Goal: Task Accomplishment & Management: Manage account settings

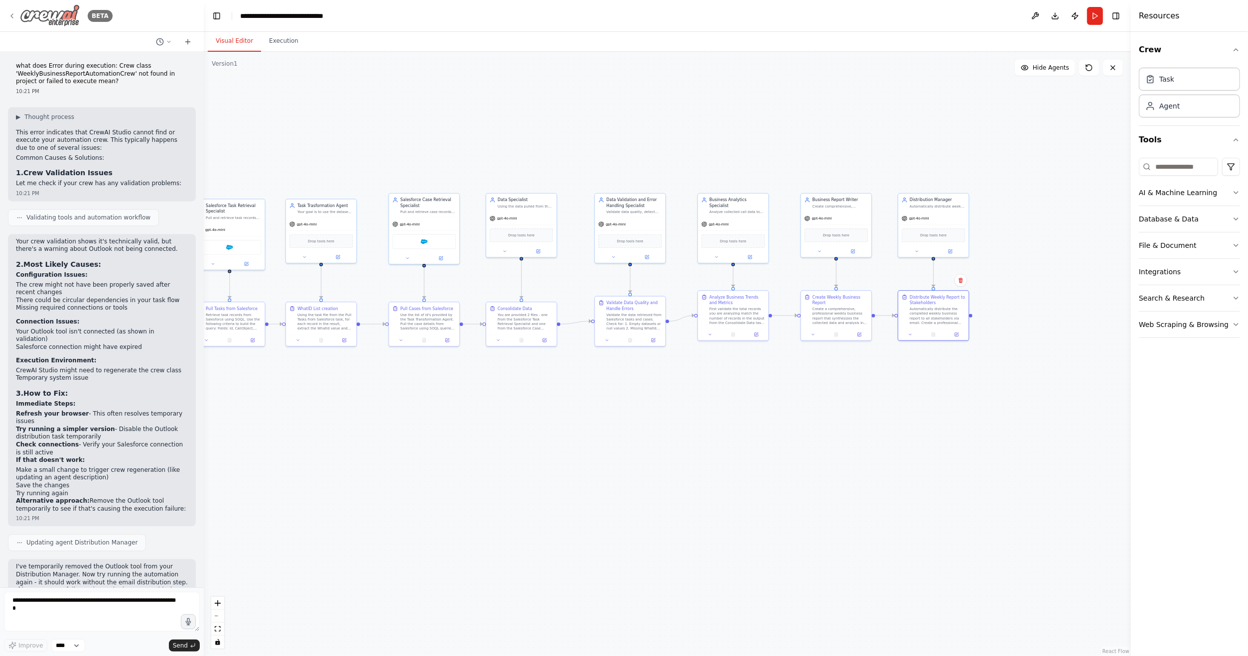
click at [15, 14] on icon at bounding box center [12, 16] width 8 height 8
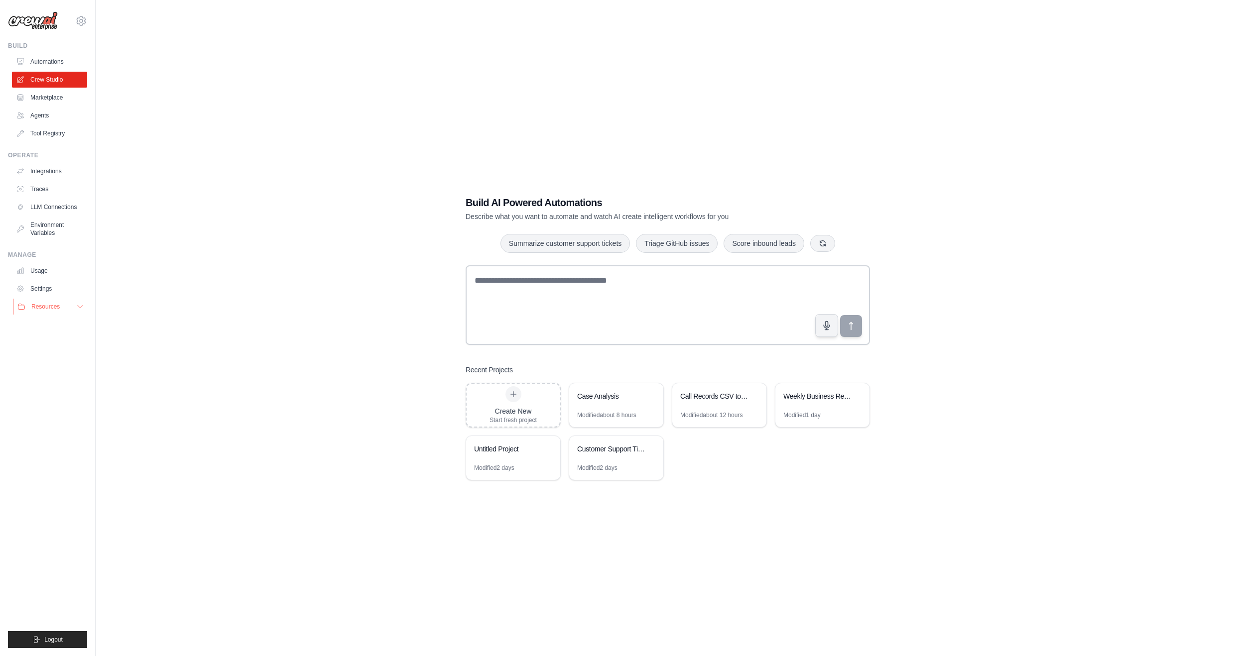
click at [72, 300] on button "Resources" at bounding box center [50, 307] width 75 height 16
click at [50, 233] on link "Environment Variables" at bounding box center [50, 229] width 75 height 24
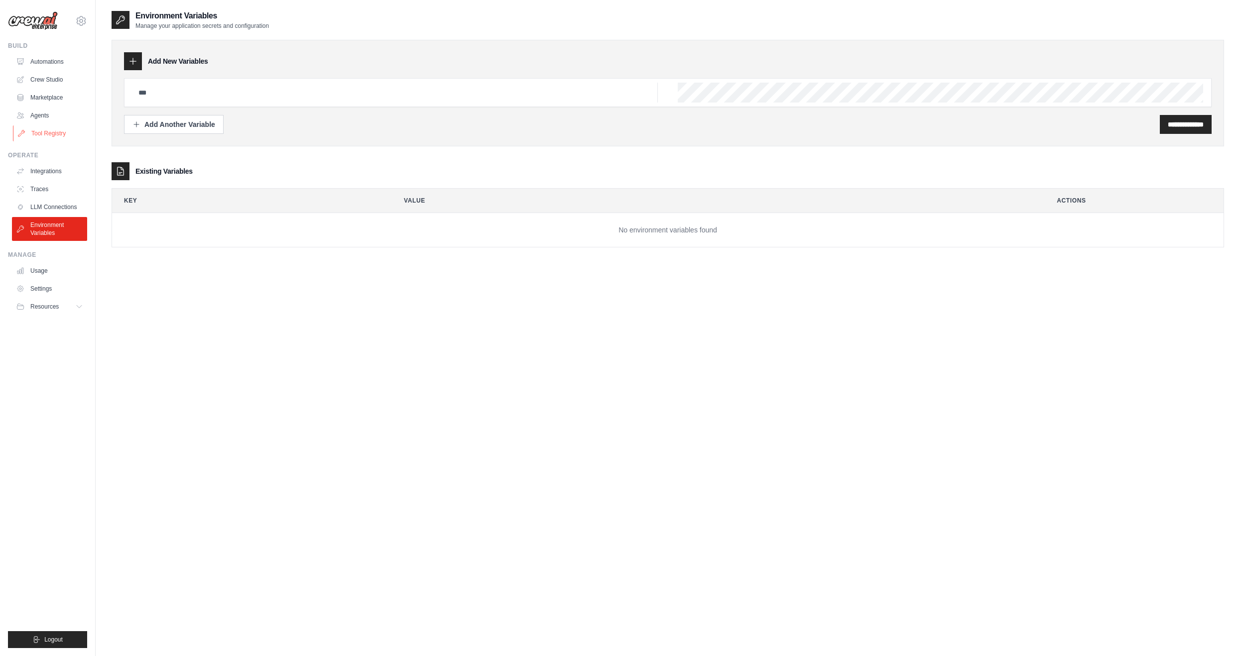
click at [61, 133] on link "Tool Registry" at bounding box center [50, 134] width 75 height 16
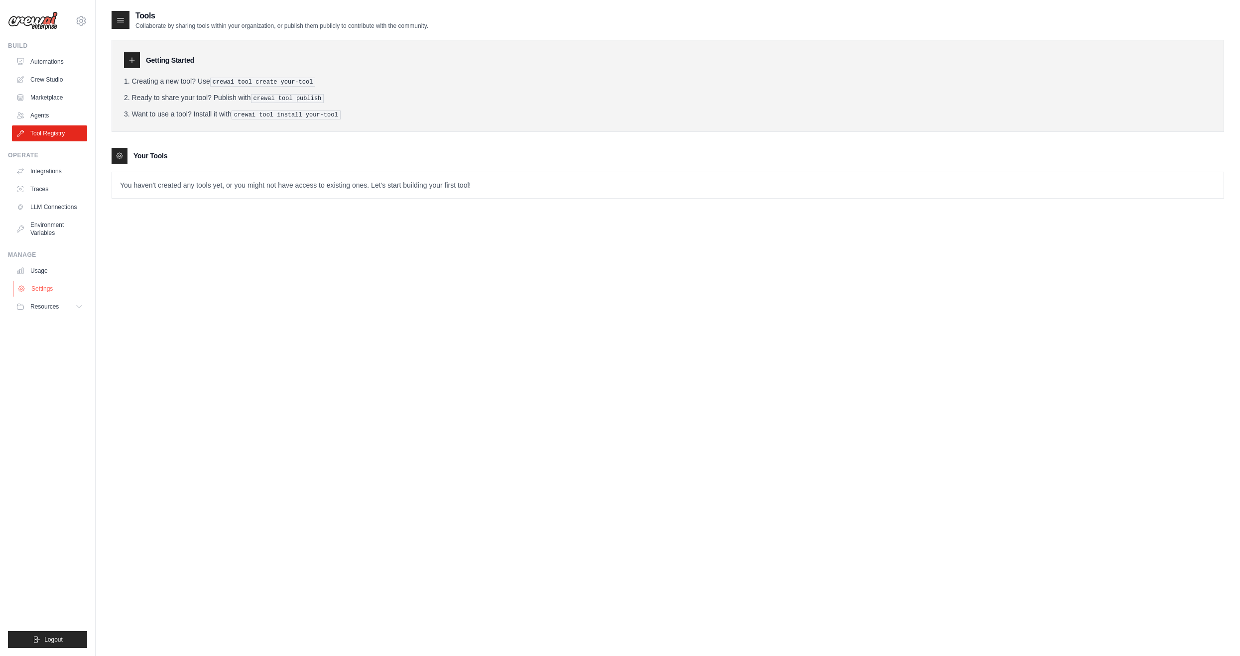
click at [50, 290] on link "Settings" at bounding box center [50, 289] width 75 height 16
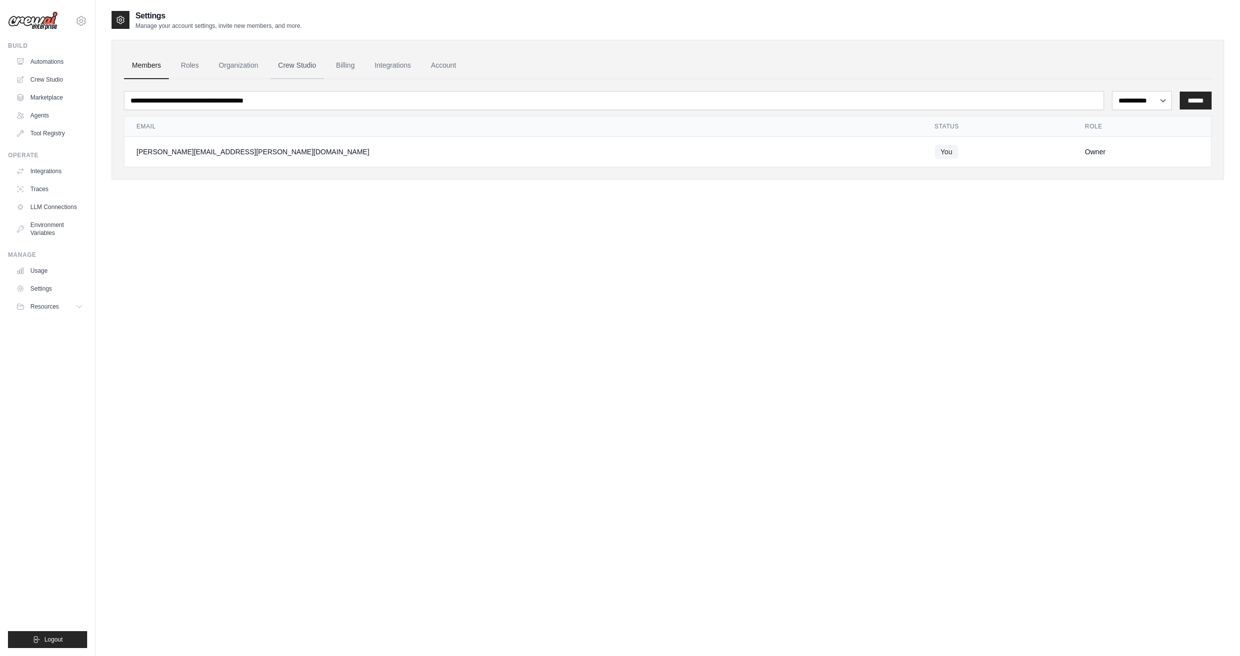
click at [302, 65] on link "Crew Studio" at bounding box center [297, 65] width 54 height 27
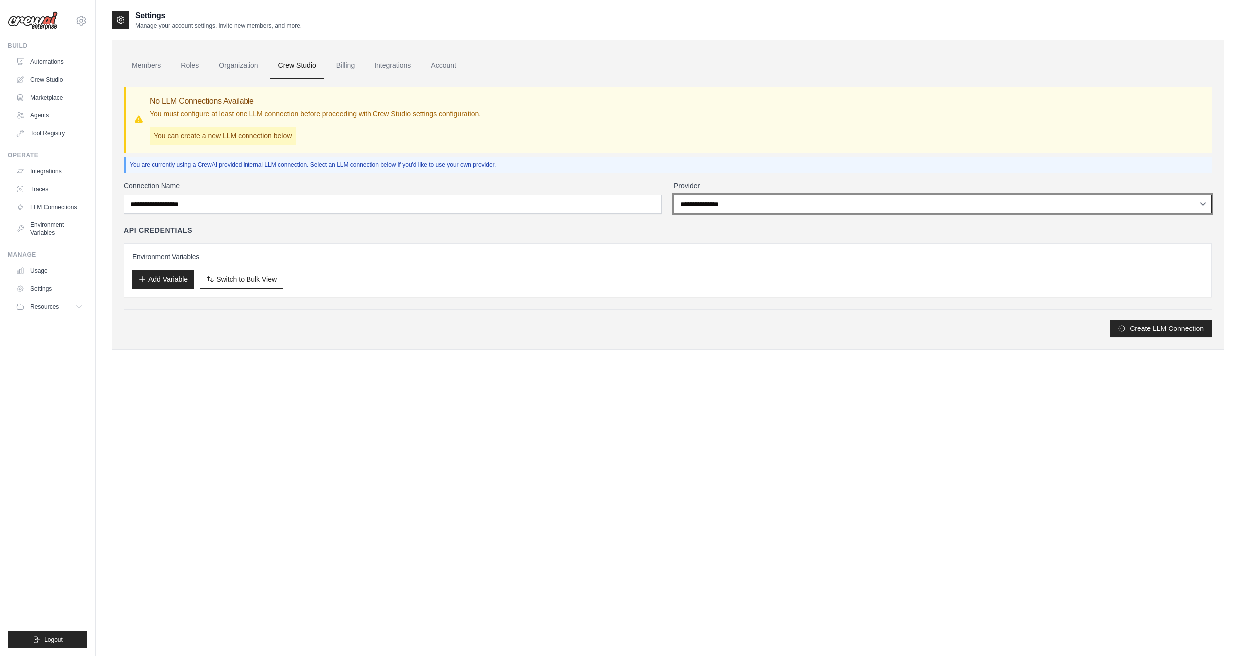
click at [754, 206] on select "**********" at bounding box center [943, 204] width 538 height 18
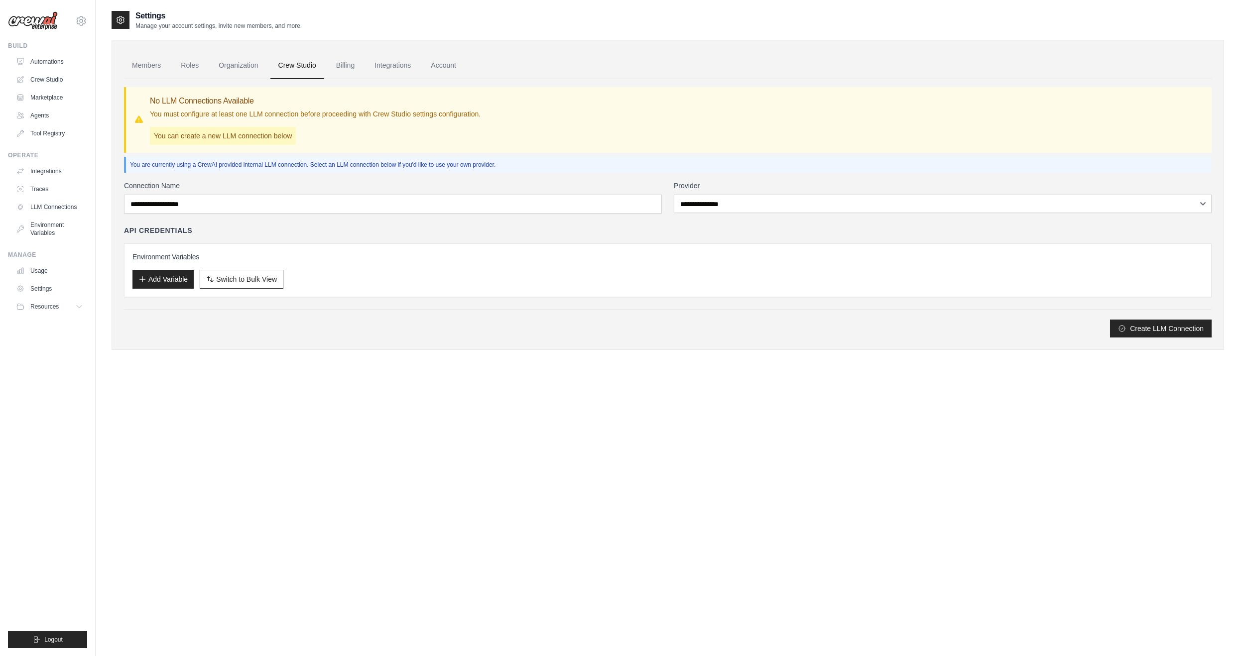
click at [615, 230] on div "API Credentials" at bounding box center [668, 231] width 1088 height 10
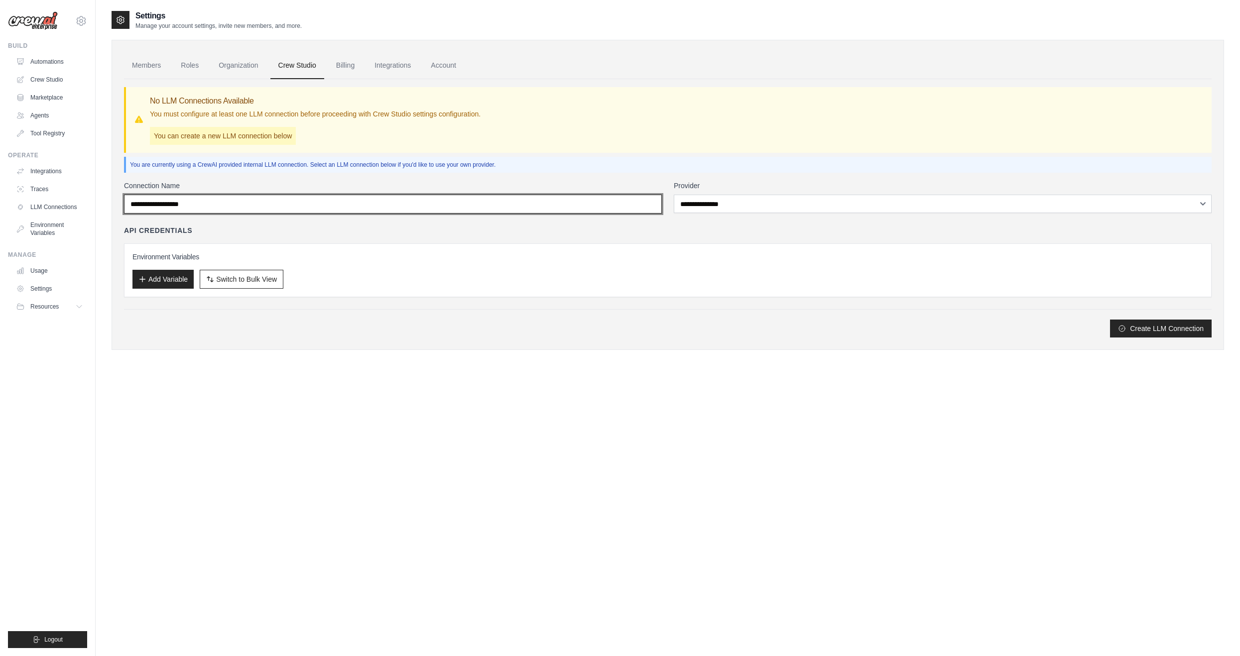
click at [376, 195] on input "Connection Name" at bounding box center [393, 204] width 538 height 19
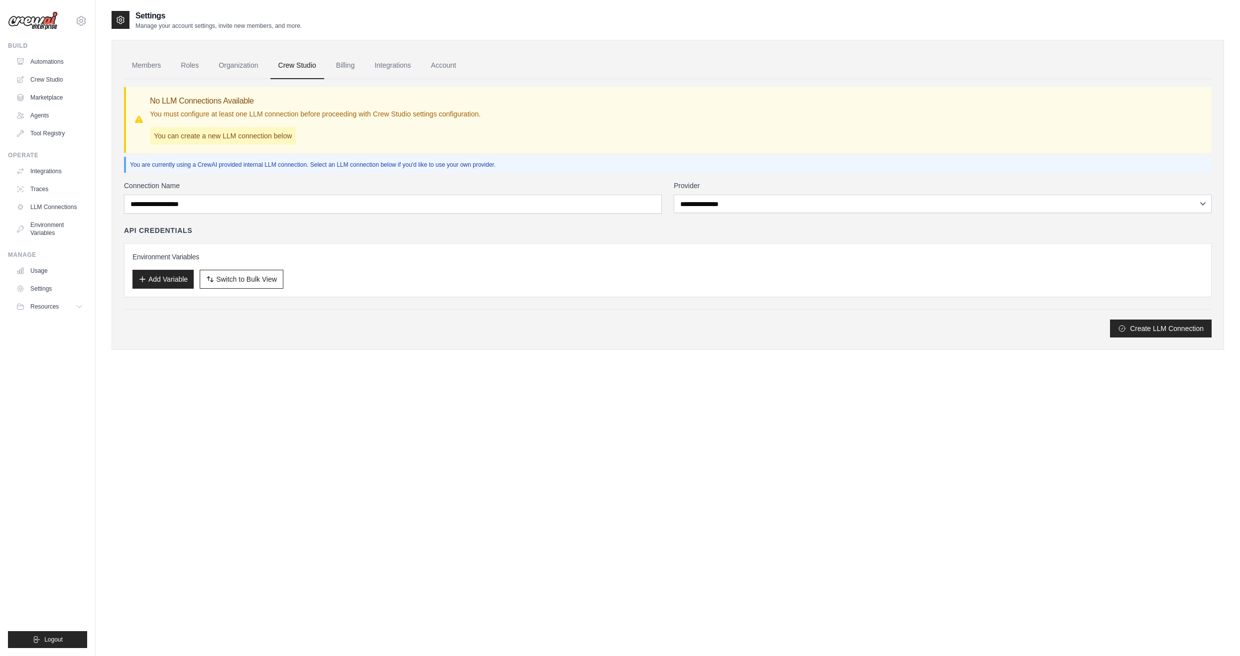
click at [381, 179] on div "**********" at bounding box center [668, 208] width 1088 height 258
click at [385, 67] on link "Integrations" at bounding box center [393, 65] width 52 height 27
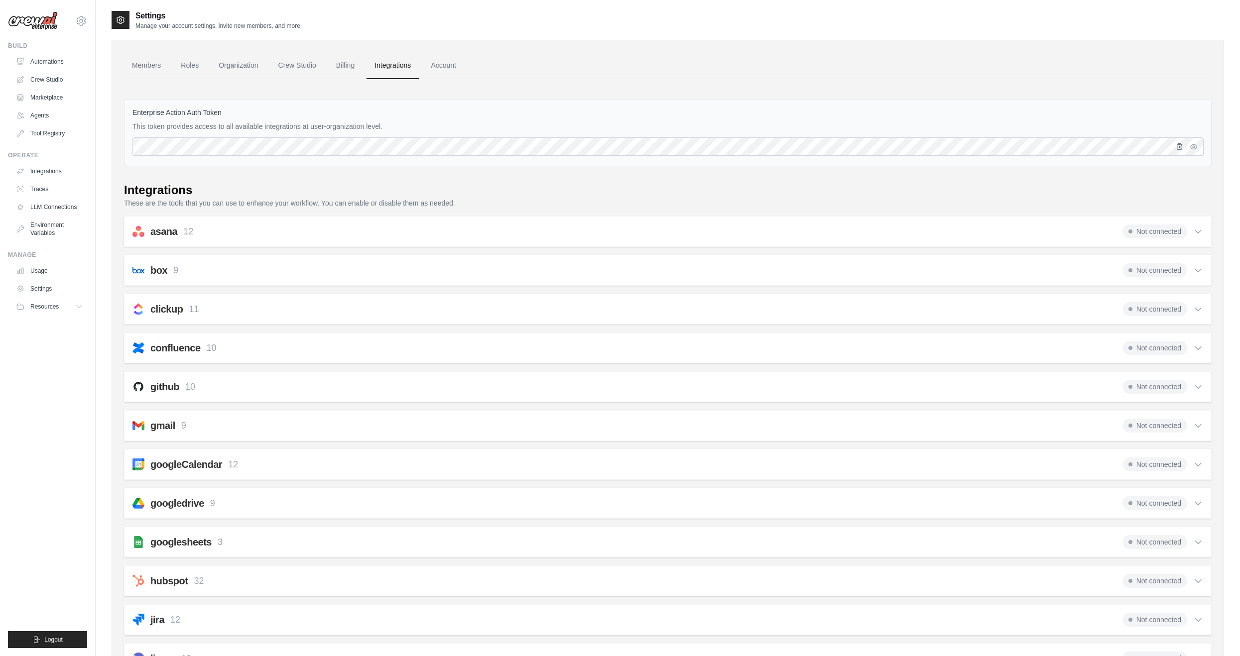
click at [1180, 147] on icon "button" at bounding box center [1179, 146] width 5 height 6
click at [51, 176] on link "Integrations" at bounding box center [50, 171] width 75 height 16
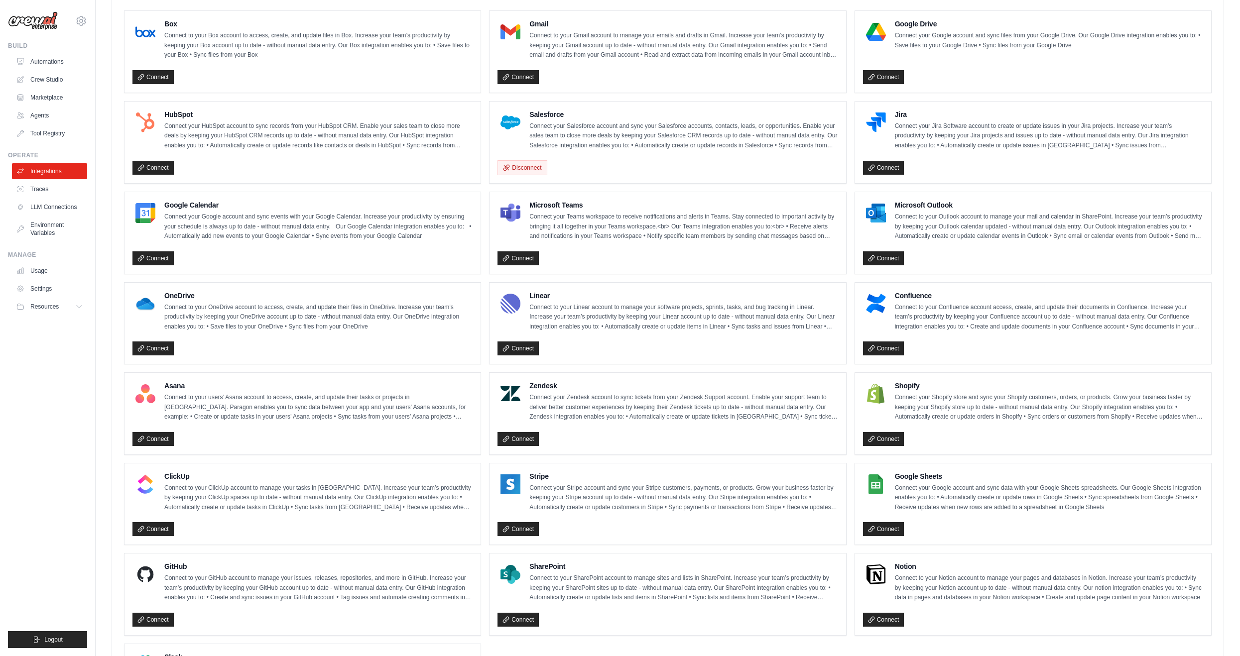
scroll to position [240, 0]
